Goal: Task Accomplishment & Management: Complete application form

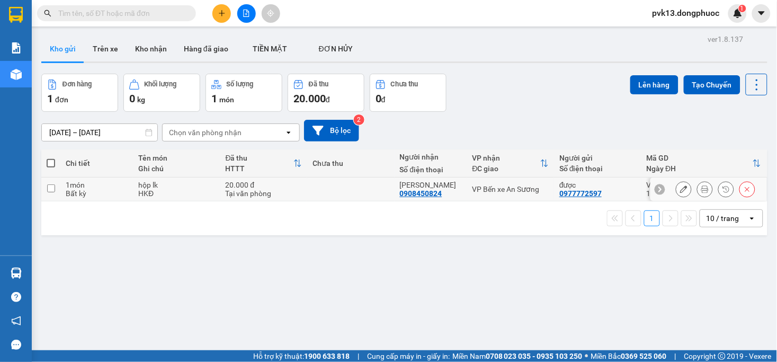
click at [325, 187] on td at bounding box center [350, 189] width 87 height 24
checkbox input "true"
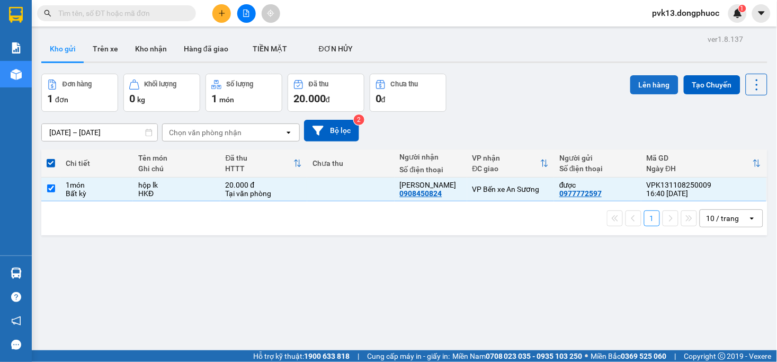
click at [646, 84] on button "Lên hàng" at bounding box center [654, 84] width 48 height 19
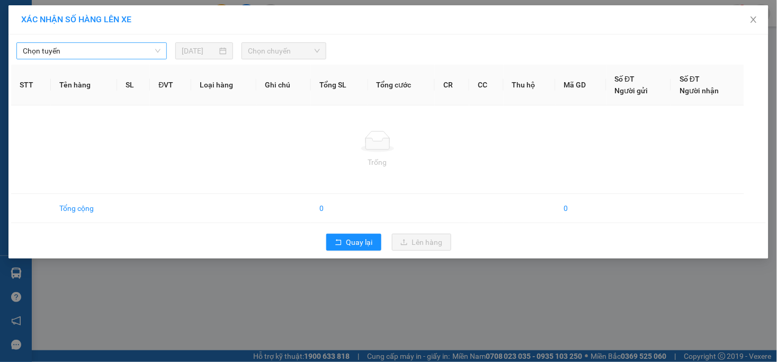
click at [117, 48] on span "Chọn tuyến" at bounding box center [92, 51] width 138 height 16
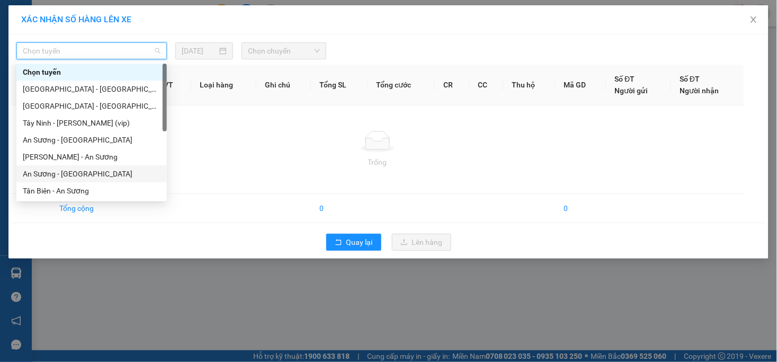
scroll to position [59, 0]
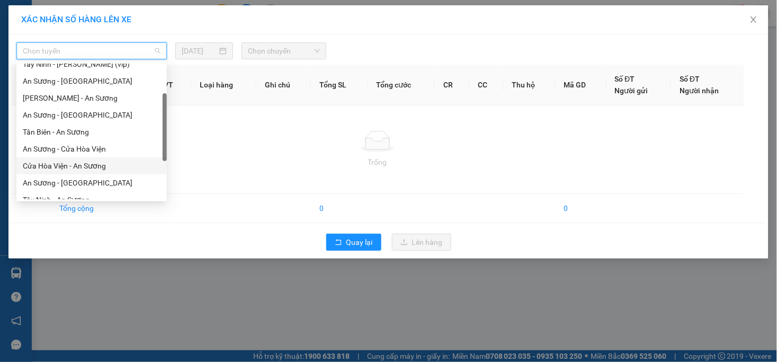
click at [64, 163] on div "Cửa Hòa Viện - An Sương" at bounding box center [92, 166] width 138 height 12
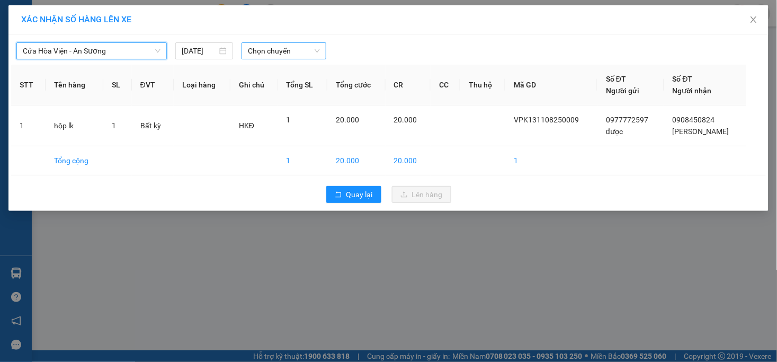
click at [295, 51] on span "Chọn chuyến" at bounding box center [283, 51] width 71 height 16
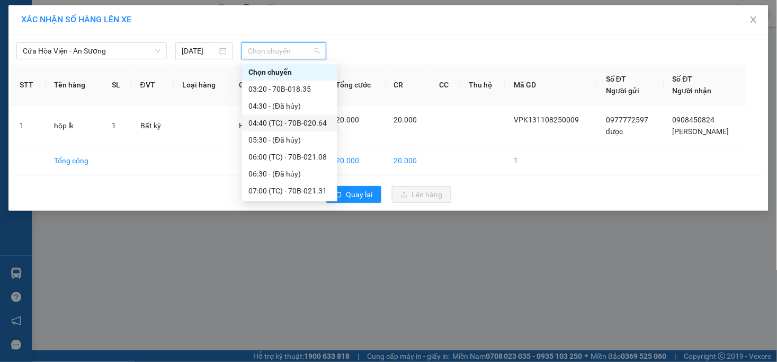
click at [305, 123] on div "04:40 (TC) - 70B-020.64" at bounding box center [289, 123] width 83 height 12
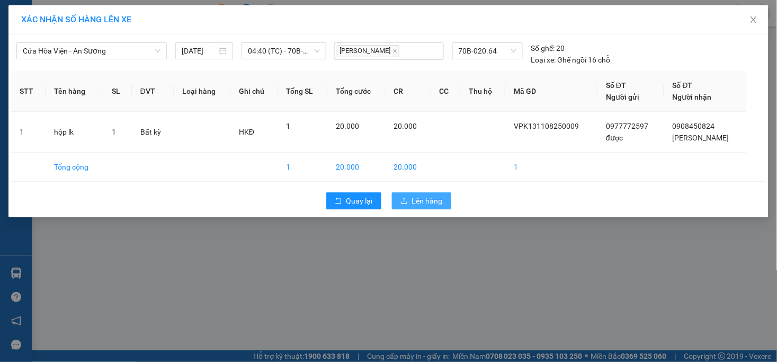
click at [417, 206] on span "Lên hàng" at bounding box center [427, 201] width 31 height 12
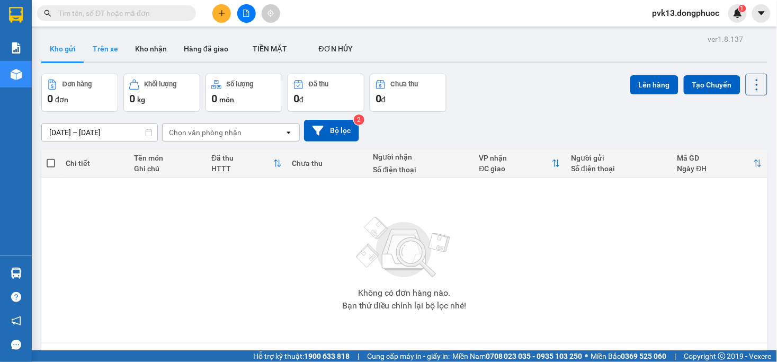
click at [101, 43] on button "Trên xe" at bounding box center [105, 48] width 42 height 25
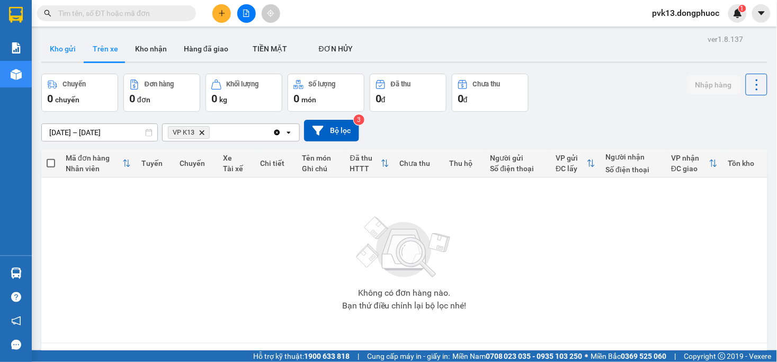
drag, startPoint x: 53, startPoint y: 47, endPoint x: 77, endPoint y: 47, distance: 23.3
click at [54, 47] on button "Kho gửi" at bounding box center [62, 48] width 43 height 25
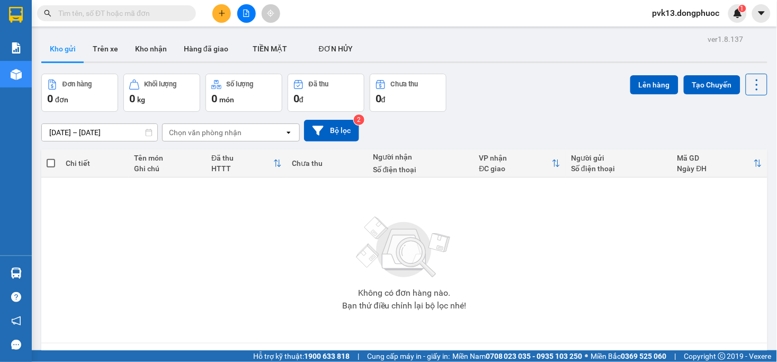
click at [223, 18] on button at bounding box center [221, 13] width 19 height 19
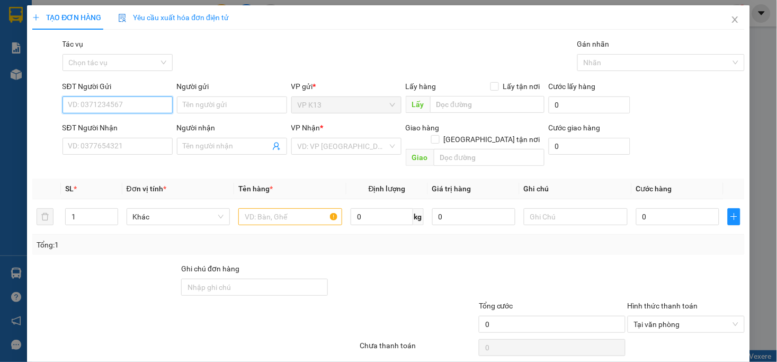
click at [93, 106] on input "SĐT Người Gửi" at bounding box center [117, 104] width 110 height 17
type input "0941575974"
type input "L"
click at [244, 104] on input "Người gửi" at bounding box center [232, 104] width 110 height 17
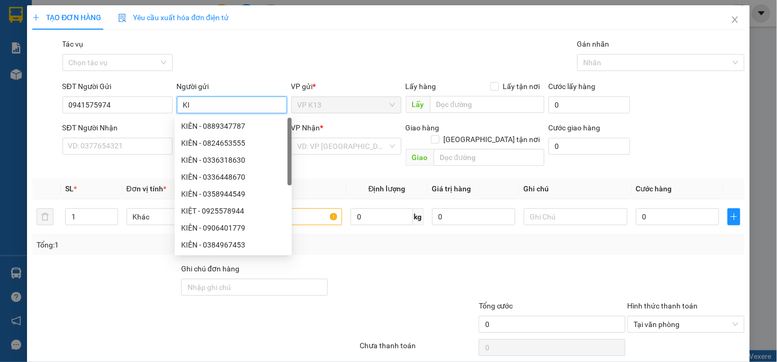
type input "K"
type input "LIỀN"
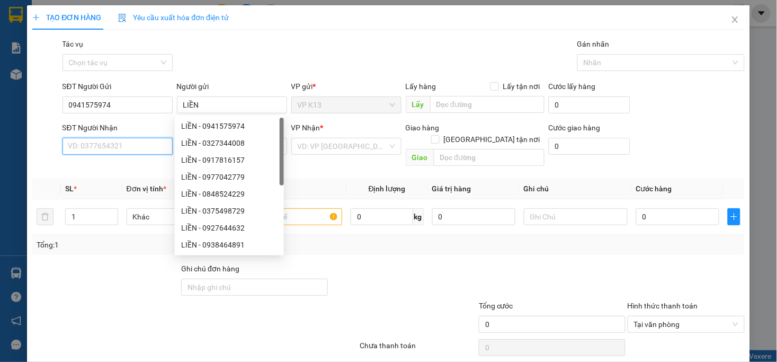
click at [125, 151] on input "SĐT Người Nhận" at bounding box center [117, 146] width 110 height 17
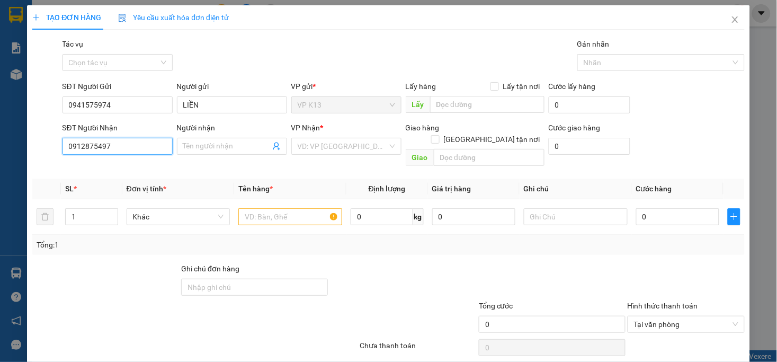
type input "0912875497"
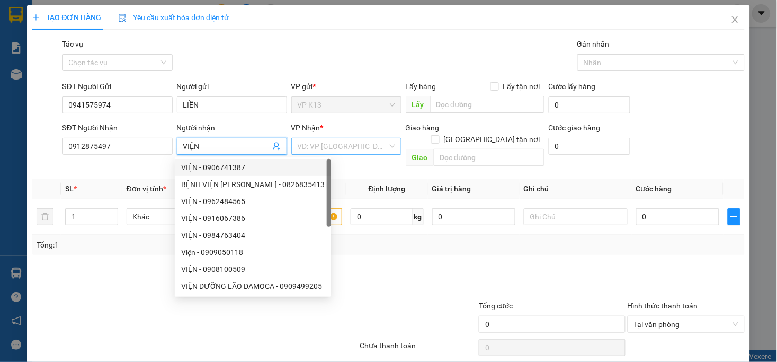
type input "VIỆN"
click at [342, 148] on input "search" at bounding box center [342, 146] width 90 height 16
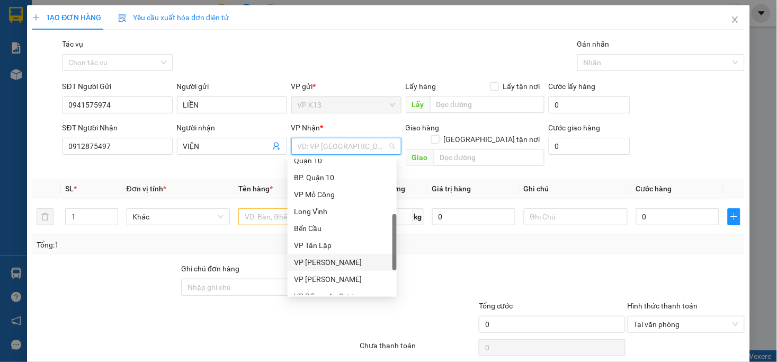
scroll to position [271, 0]
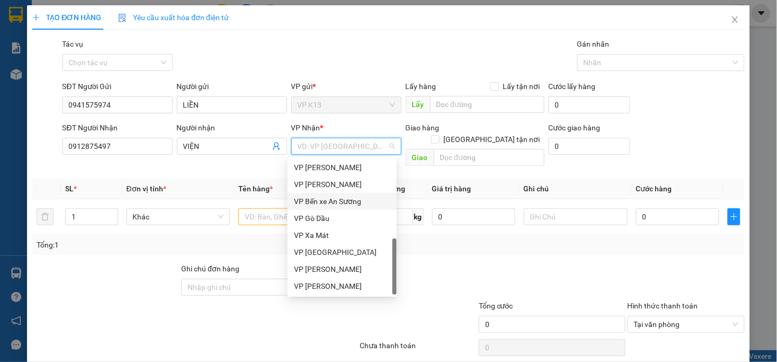
click at [334, 201] on div "VP Bến xe An Sương" at bounding box center [342, 201] width 96 height 12
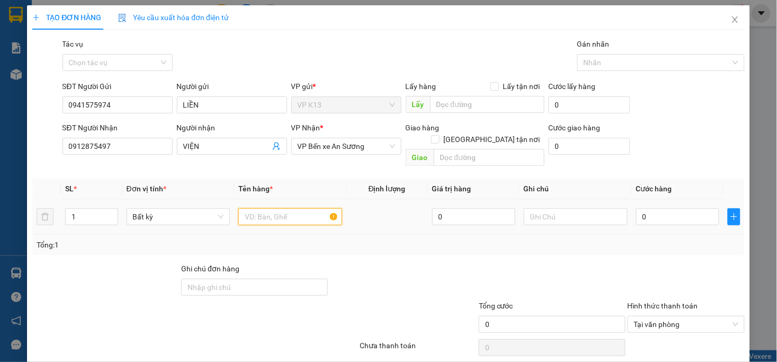
click at [270, 209] on input "text" at bounding box center [290, 216] width 104 height 17
type input "1 TẬP HS GT"
click at [659, 208] on input "0" at bounding box center [677, 216] width 83 height 17
type input "2"
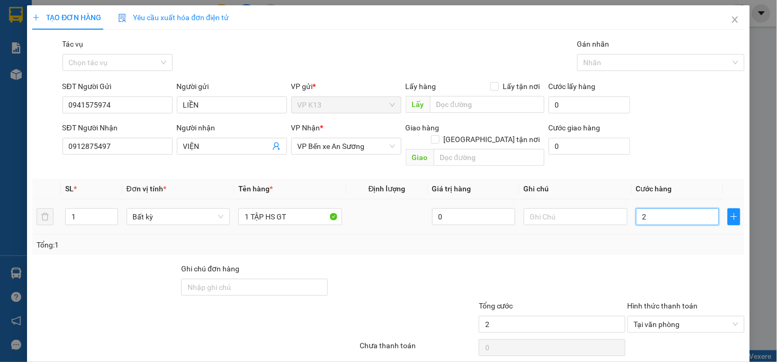
type input "20"
type input "20.000"
click at [626, 263] on div at bounding box center [685, 281] width 119 height 37
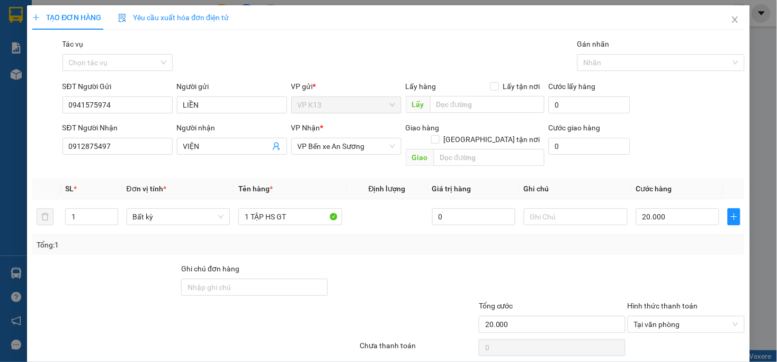
scroll to position [30, 0]
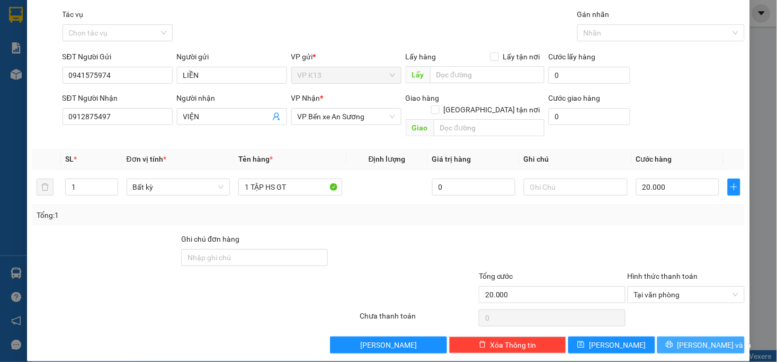
click at [692, 339] on span "[PERSON_NAME] và In" at bounding box center [714, 345] width 74 height 12
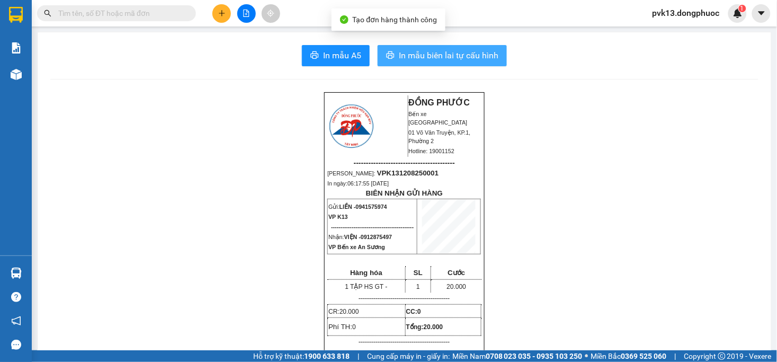
click at [440, 55] on span "In mẫu biên lai tự cấu hình" at bounding box center [449, 55] width 100 height 13
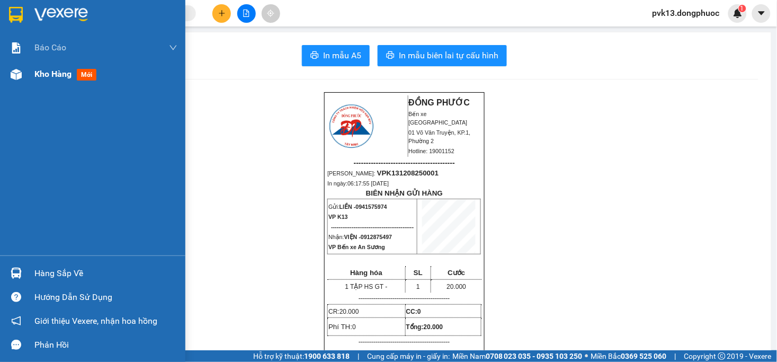
click at [53, 76] on span "Kho hàng" at bounding box center [52, 74] width 37 height 10
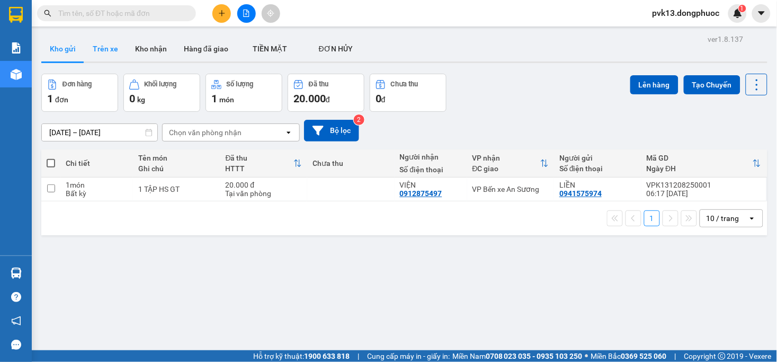
click at [117, 49] on button "Trên xe" at bounding box center [105, 48] width 42 height 25
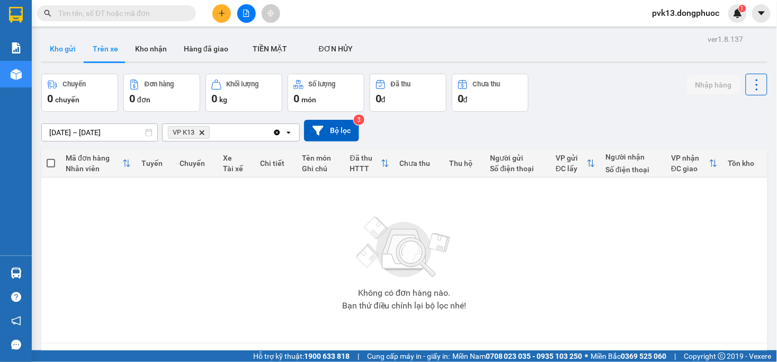
click at [60, 49] on button "Kho gửi" at bounding box center [62, 48] width 43 height 25
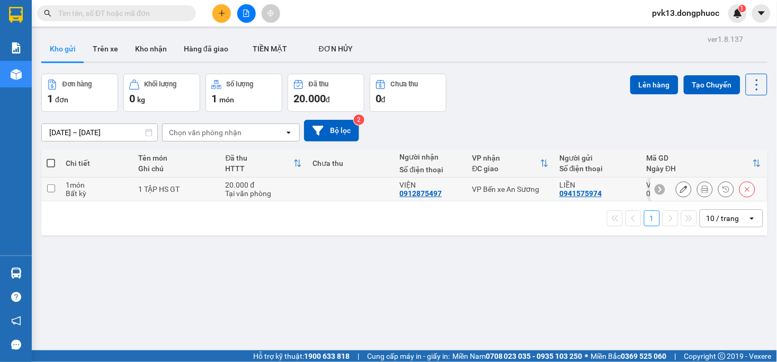
click at [284, 186] on div "20.000 đ" at bounding box center [264, 185] width 77 height 8
checkbox input "true"
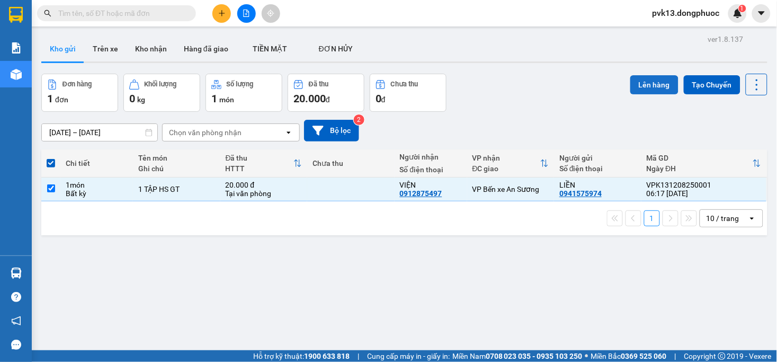
click at [661, 83] on button "Lên hàng" at bounding box center [654, 84] width 48 height 19
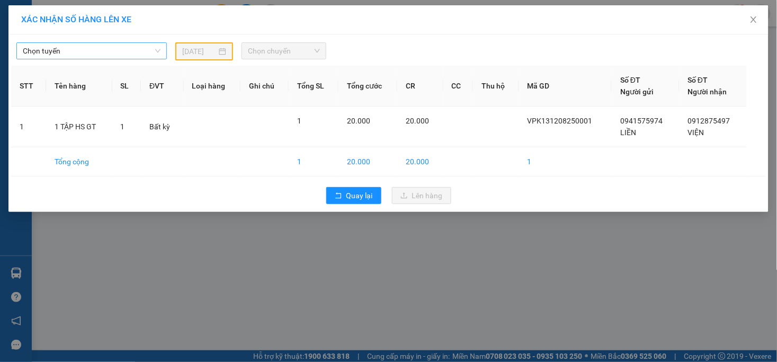
click at [141, 52] on span "Chọn tuyến" at bounding box center [92, 51] width 138 height 16
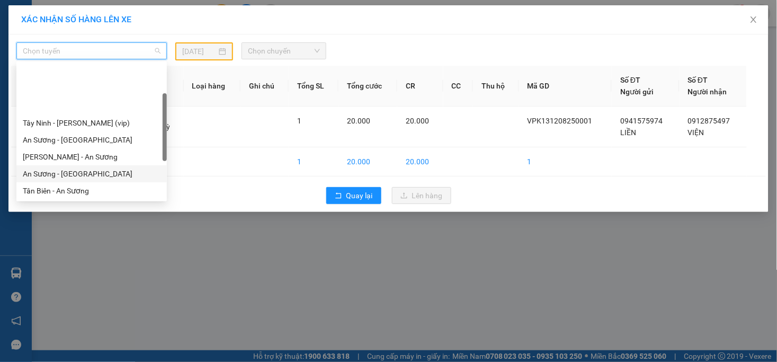
scroll to position [59, 0]
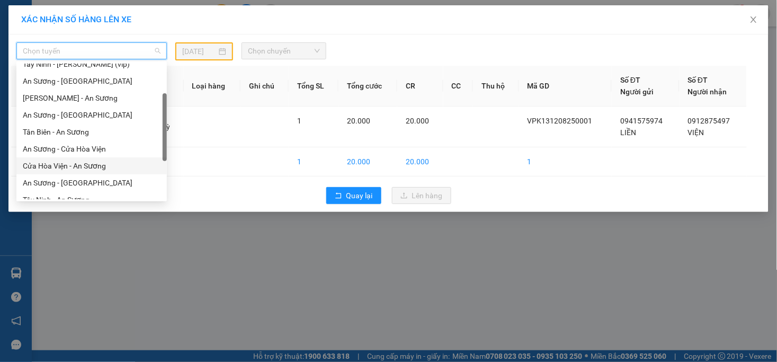
click at [64, 164] on div "Cửa Hòa Viện - An Sương" at bounding box center [92, 166] width 138 height 12
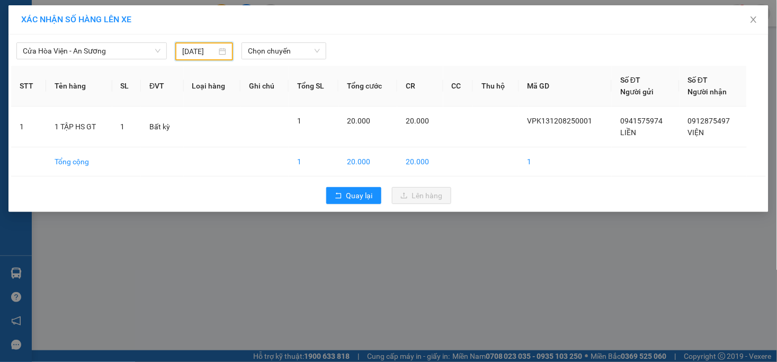
click at [214, 50] on input "[DATE]" at bounding box center [199, 52] width 34 height 12
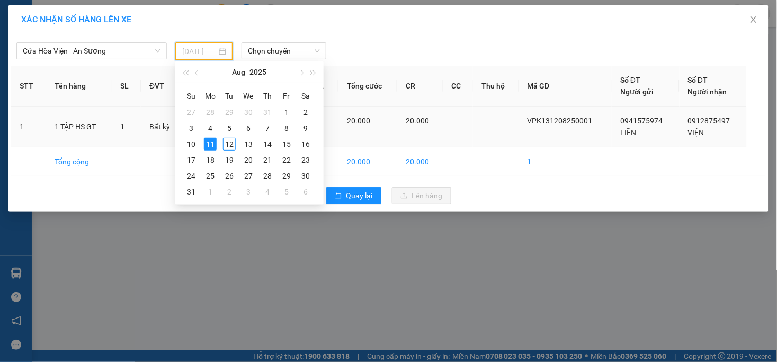
click at [231, 145] on div "12" at bounding box center [229, 144] width 13 height 13
type input "[DATE]"
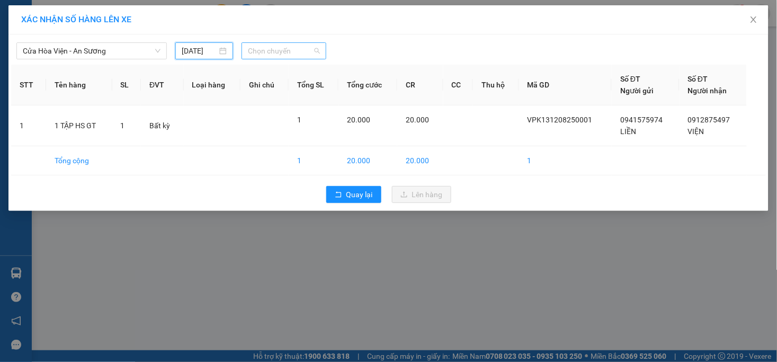
click at [271, 55] on span "Chọn chuyến" at bounding box center [283, 51] width 71 height 16
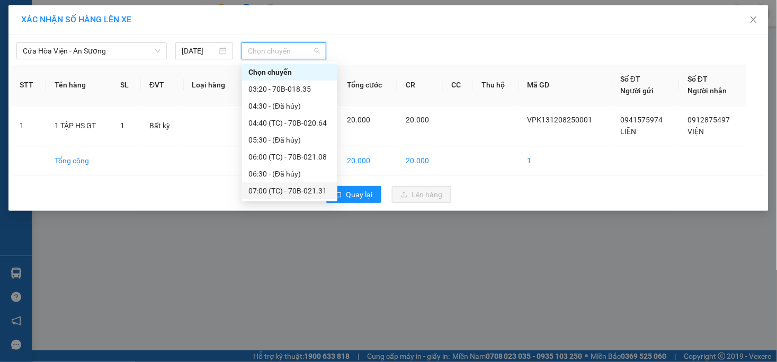
scroll to position [118, 0]
click at [310, 74] on div "07:00 (TC) - 70B-021.31" at bounding box center [289, 73] width 83 height 12
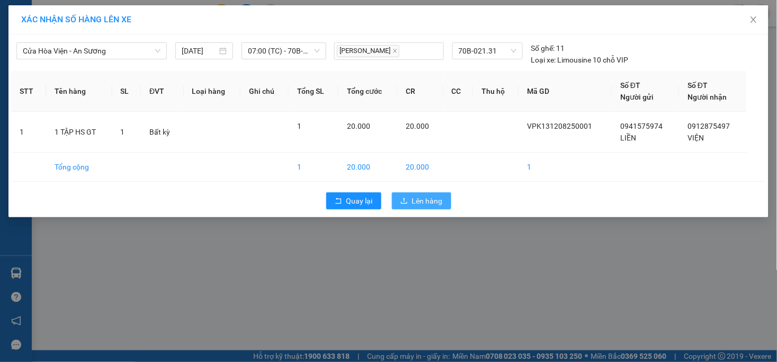
click at [436, 202] on span "Lên hàng" at bounding box center [427, 201] width 31 height 12
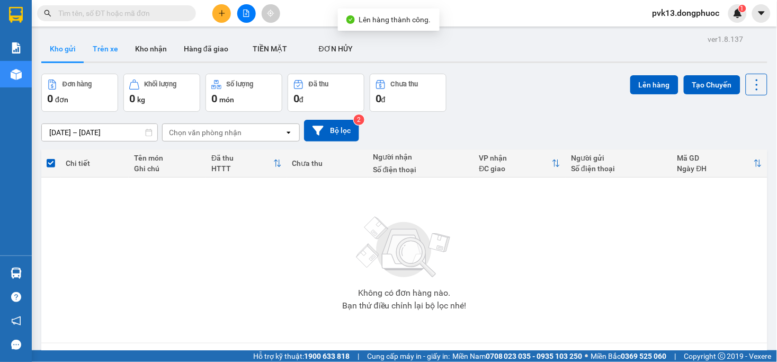
click at [115, 43] on button "Trên xe" at bounding box center [105, 48] width 42 height 25
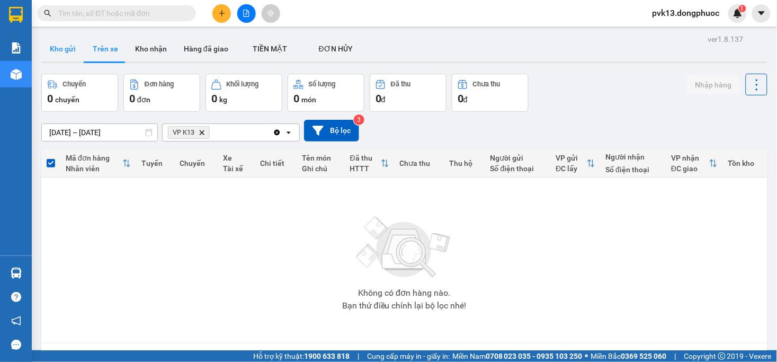
click at [67, 54] on button "Kho gửi" at bounding box center [62, 48] width 43 height 25
